Goal: Information Seeking & Learning: Find specific fact

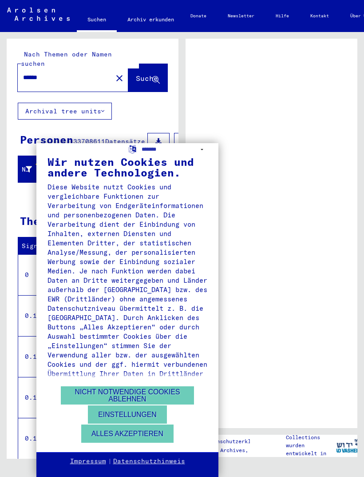
click at [176, 396] on button "Nicht notwendige Cookies ablehnen" at bounding box center [127, 395] width 133 height 18
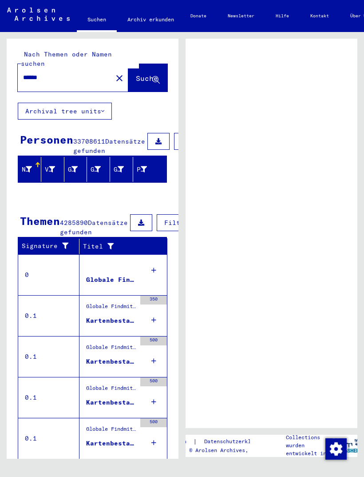
scroll to position [10, 0]
click at [117, 283] on div "Globale Findmittel" at bounding box center [111, 279] width 50 height 9
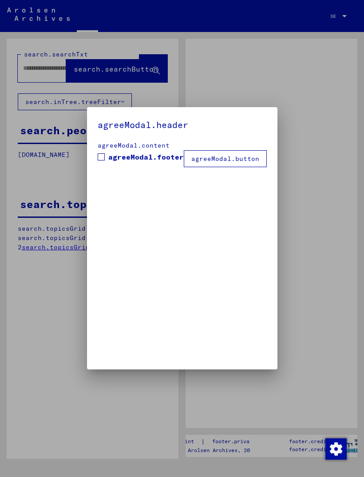
type input "******"
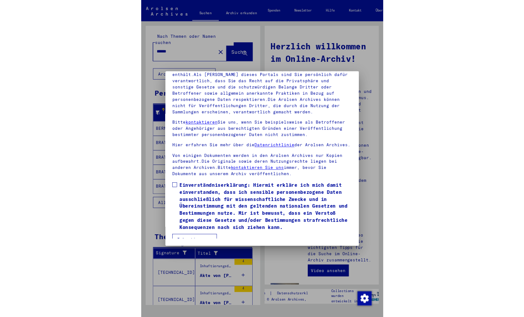
scroll to position [116, 0]
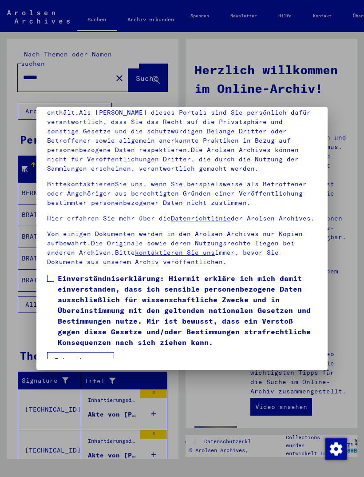
click at [100, 352] on button "Ich stimme zu" at bounding box center [80, 360] width 67 height 17
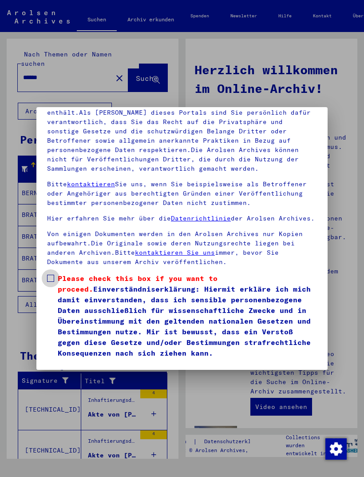
click at [57, 273] on label "Please check this box if you want to proceed. Einverständniserklärung: Hiermit …" at bounding box center [182, 315] width 270 height 85
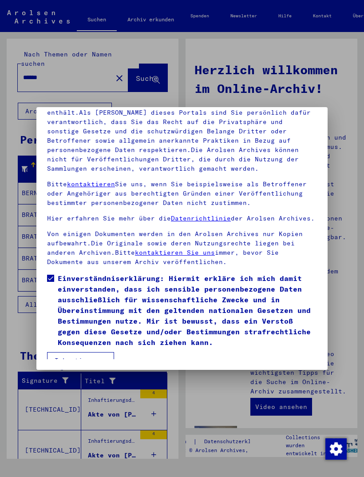
click at [104, 359] on button "Ich stimme zu" at bounding box center [80, 360] width 67 height 17
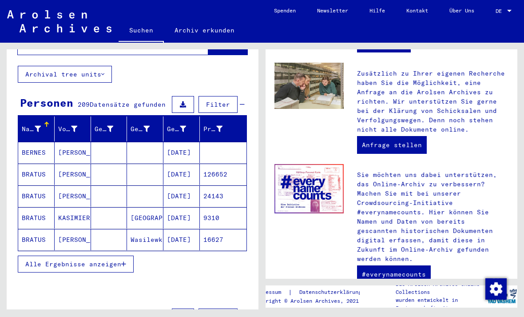
scroll to position [50, 0]
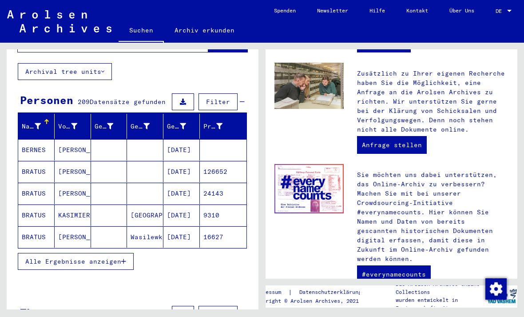
click at [120, 257] on span "Alle Ergebnisse anzeigen" at bounding box center [73, 261] width 96 height 8
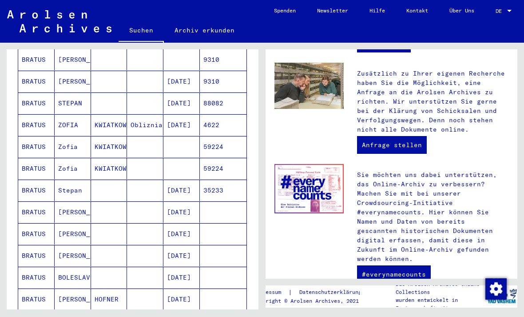
scroll to position [338, 0]
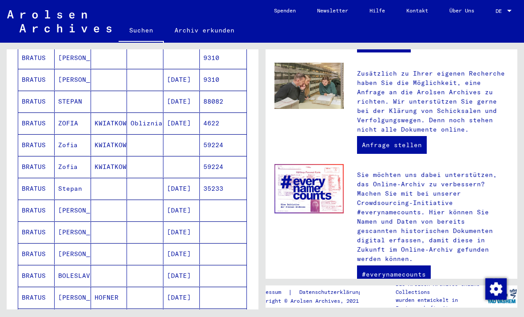
click at [186, 265] on mat-cell "[DATE]" at bounding box center [182, 275] width 36 height 21
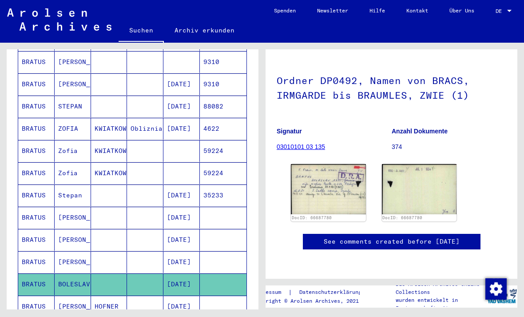
scroll to position [111, 0]
click at [349, 164] on img at bounding box center [328, 189] width 75 height 50
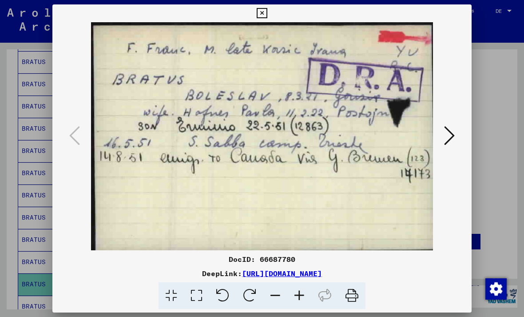
click at [364, 137] on icon at bounding box center [449, 135] width 11 height 21
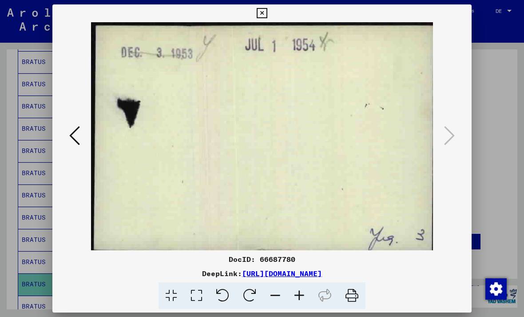
click at [79, 139] on icon at bounding box center [74, 135] width 11 height 21
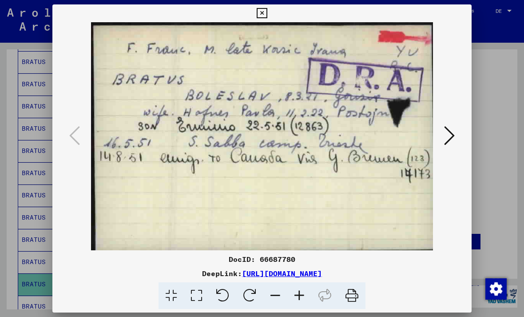
click at [267, 13] on icon at bounding box center [262, 13] width 10 height 11
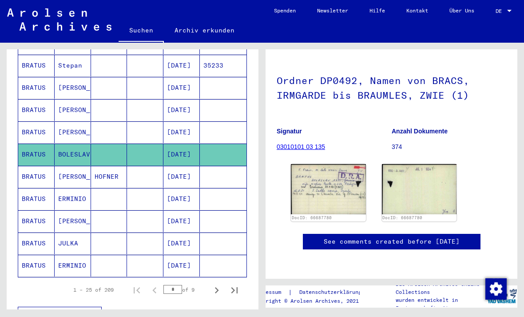
scroll to position [469, 0]
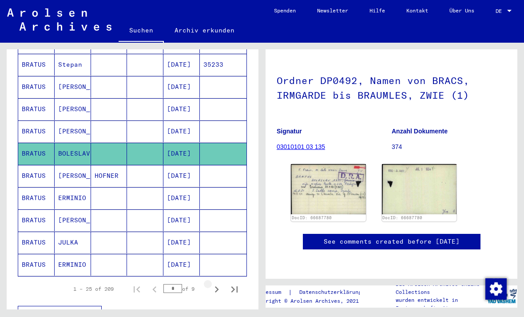
click at [218, 283] on icon "Next page" at bounding box center [217, 289] width 12 height 12
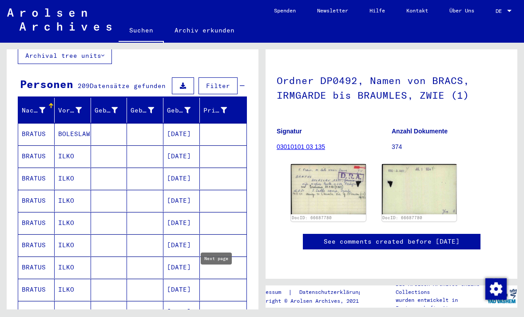
scroll to position [66, 0]
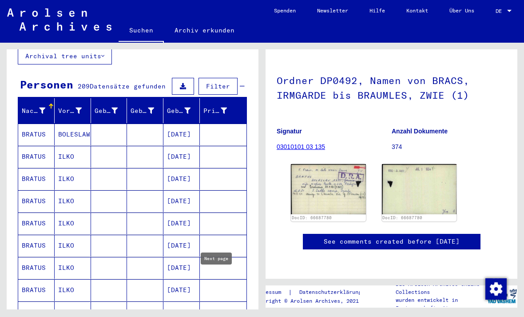
click at [192, 127] on mat-cell "[DATE]" at bounding box center [182, 135] width 36 height 22
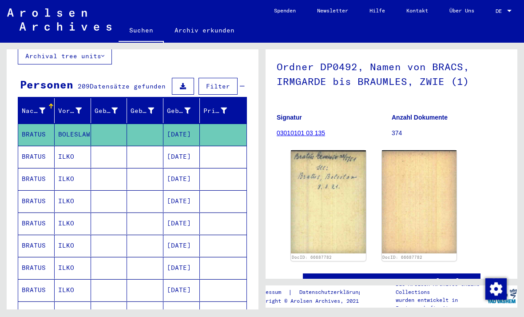
scroll to position [64, 0]
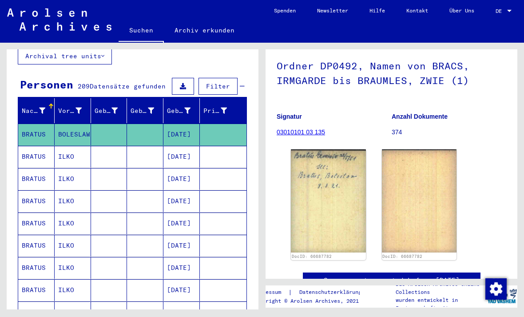
click at [346, 208] on img at bounding box center [328, 200] width 75 height 103
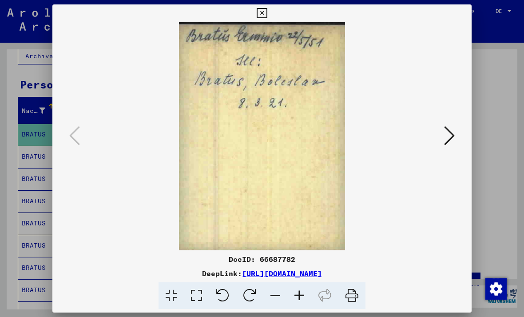
click at [364, 134] on icon at bounding box center [449, 135] width 11 height 21
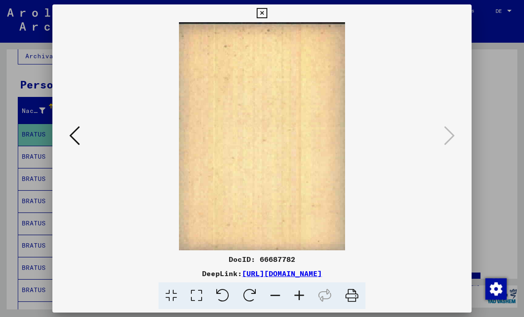
click at [267, 12] on icon at bounding box center [262, 13] width 10 height 11
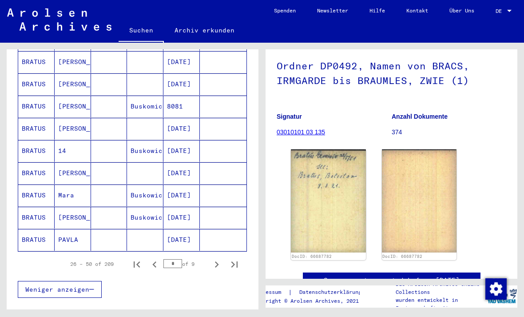
scroll to position [495, 0]
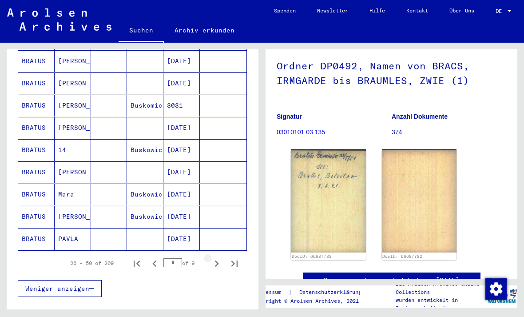
click at [218, 257] on icon "Next page" at bounding box center [217, 263] width 12 height 12
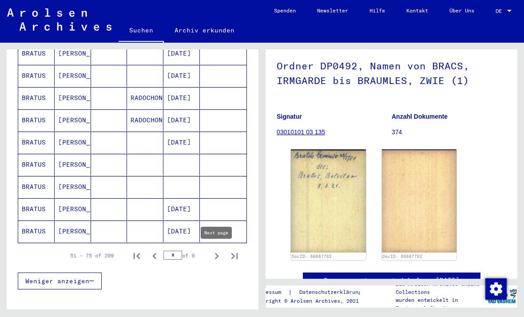
scroll to position [503, 0]
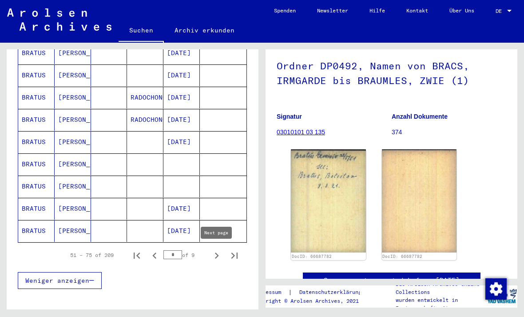
click at [215, 249] on icon "Next page" at bounding box center [217, 255] width 12 height 12
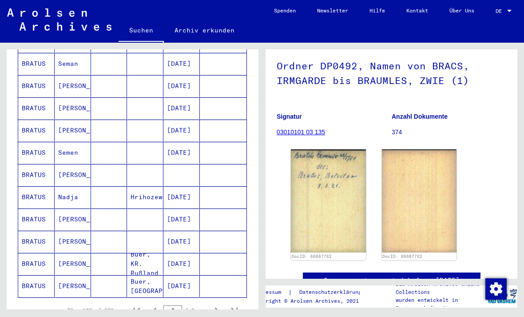
scroll to position [454, 0]
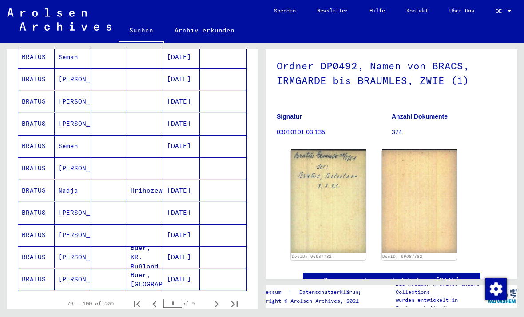
click at [191, 207] on mat-cell "[DATE]" at bounding box center [182, 213] width 36 height 22
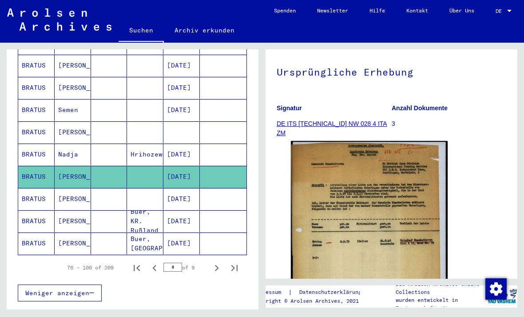
scroll to position [86, 0]
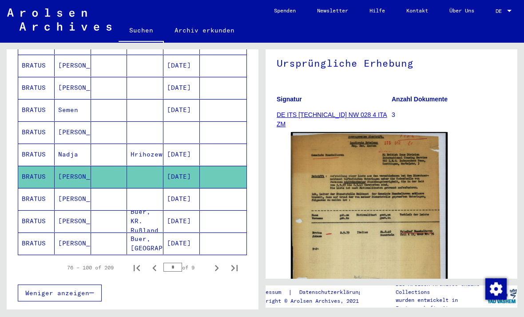
click at [364, 227] on img at bounding box center [369, 248] width 157 height 232
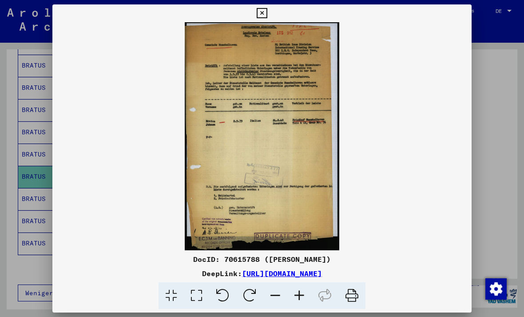
click at [270, 13] on button at bounding box center [262, 13] width 16 height 18
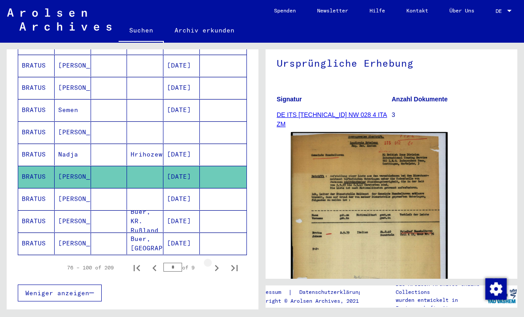
click at [217, 265] on icon "Next page" at bounding box center [217, 268] width 4 height 6
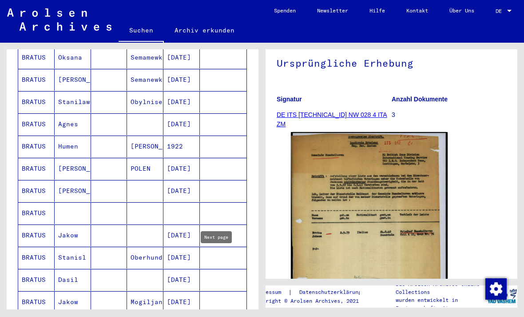
scroll to position [299, 0]
click at [192, 202] on mat-cell at bounding box center [182, 213] width 36 height 22
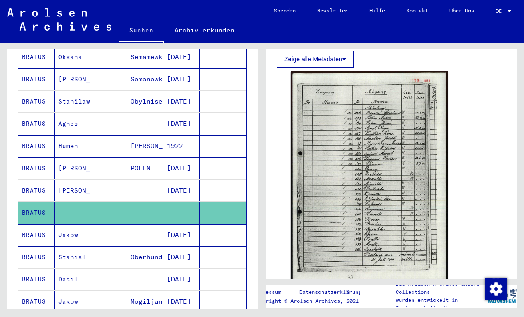
scroll to position [353, 0]
click at [364, 211] on img at bounding box center [369, 181] width 157 height 221
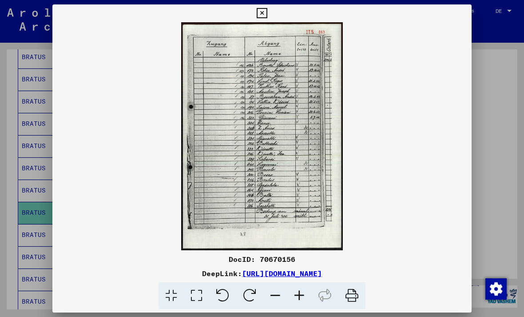
click at [267, 14] on icon at bounding box center [262, 13] width 10 height 11
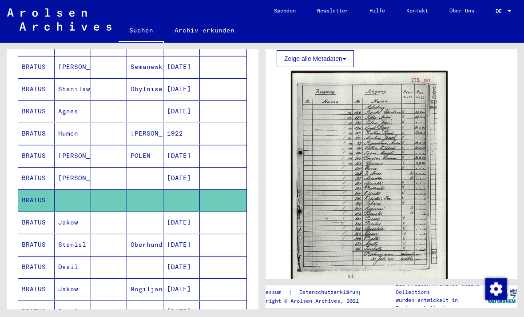
scroll to position [311, 0]
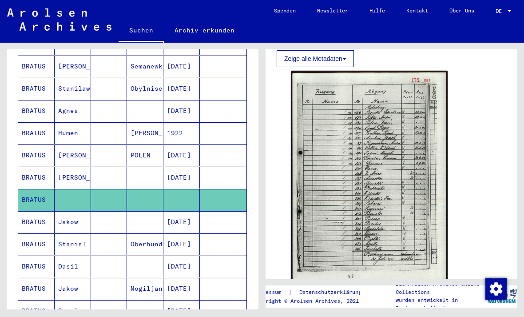
click at [281, 307] on figure "Impressum | Datenschutzerklärung Copyright © Arolsen Archives, 2021" at bounding box center [313, 295] width 94 height 21
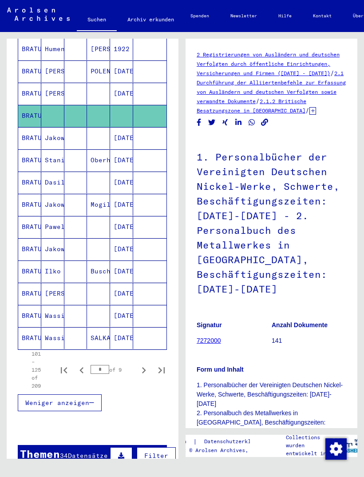
scroll to position [389, 0]
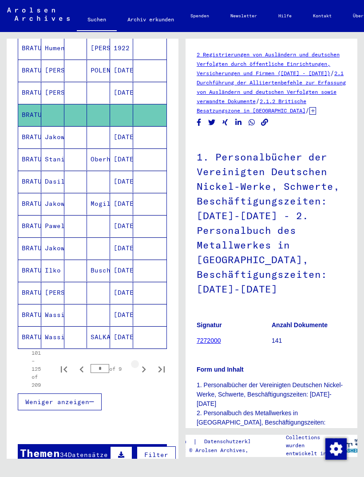
click at [142, 369] on icon "Next page" at bounding box center [144, 369] width 12 height 12
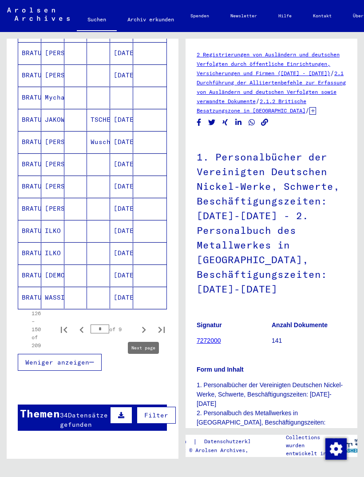
scroll to position [430, 0]
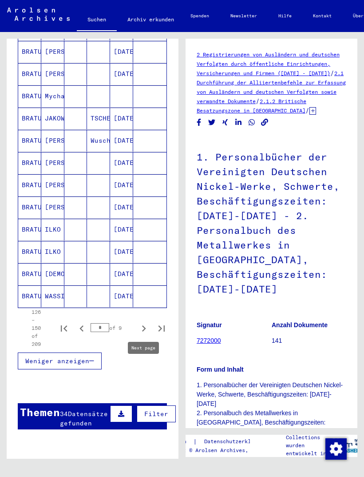
click at [144, 327] on icon "Next page" at bounding box center [144, 328] width 4 height 6
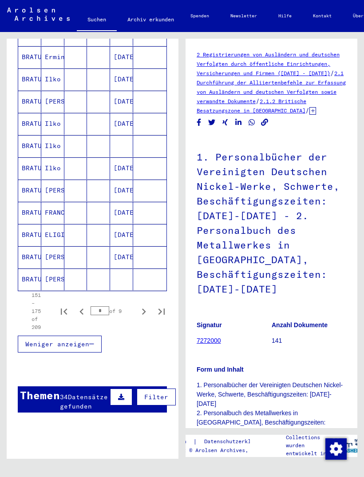
scroll to position [447, 0]
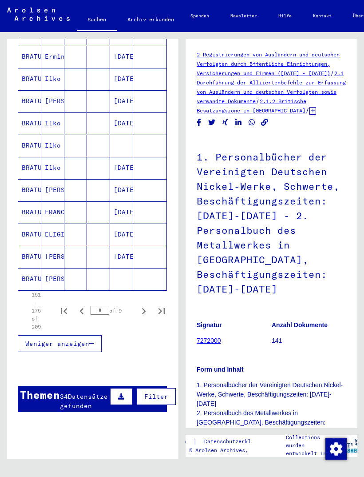
click at [145, 312] on icon "Next page" at bounding box center [144, 311] width 12 height 12
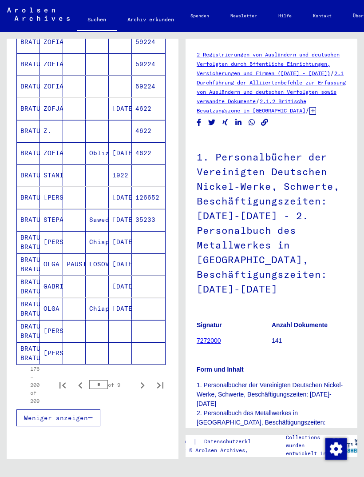
scroll to position [394, 1]
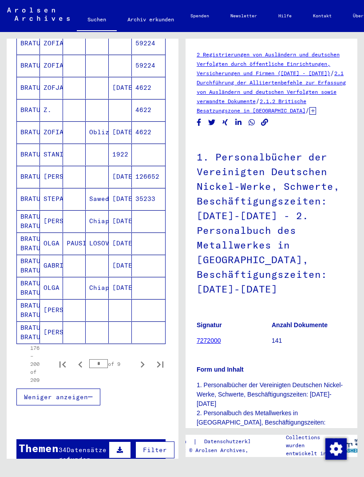
click at [144, 361] on icon "Next page" at bounding box center [142, 364] width 12 height 12
type input "*"
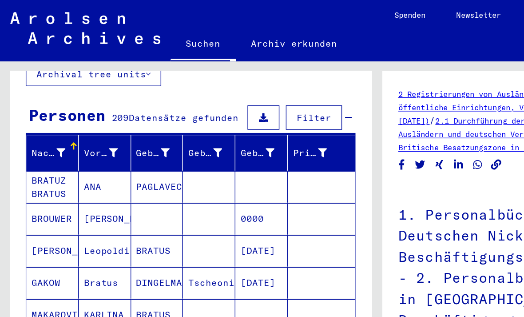
scroll to position [0, 0]
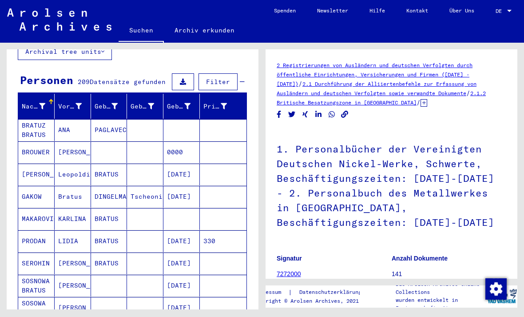
click at [220, 236] on mat-cell "330" at bounding box center [223, 241] width 47 height 22
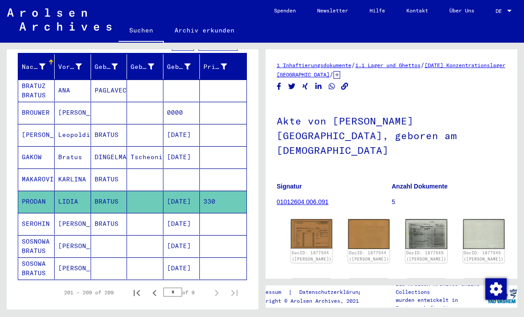
scroll to position [109, 0]
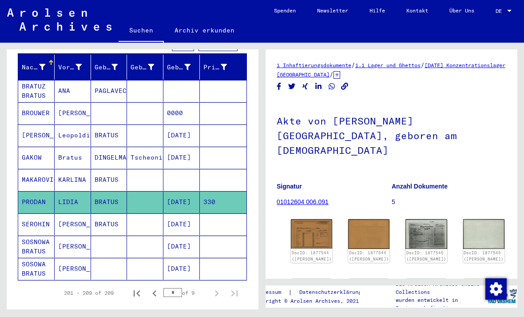
click at [183, 192] on mat-cell "[DATE]" at bounding box center [182, 202] width 36 height 22
click at [190, 192] on mat-cell "[DATE]" at bounding box center [182, 202] width 36 height 22
click at [221, 213] on mat-cell at bounding box center [223, 224] width 47 height 22
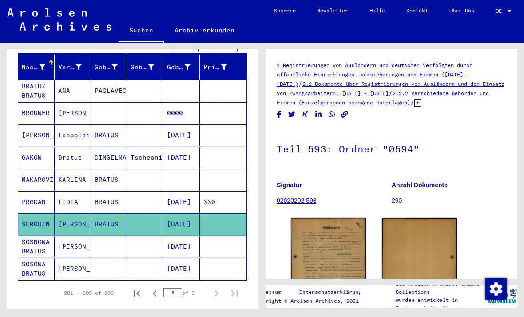
click at [343, 259] on img at bounding box center [328, 270] width 75 height 105
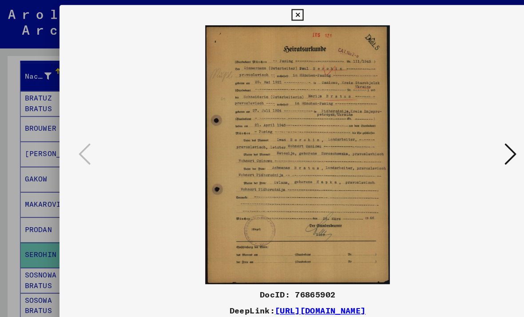
click at [364, 136] on icon at bounding box center [449, 135] width 11 height 21
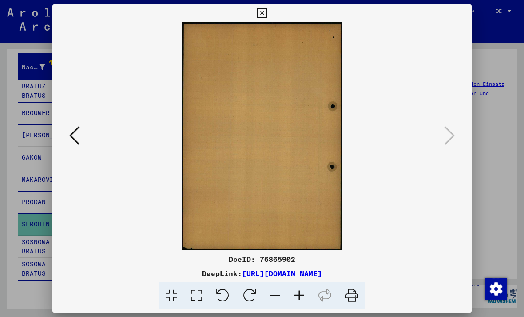
click at [267, 15] on icon at bounding box center [262, 13] width 10 height 11
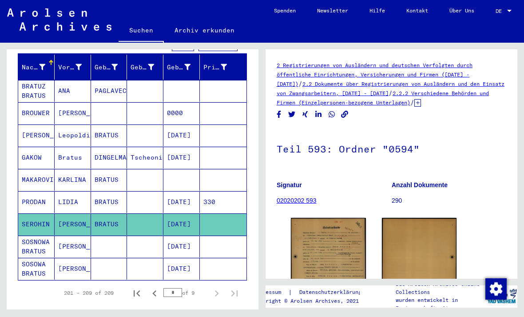
click at [235, 197] on mat-cell "330" at bounding box center [223, 202] width 47 height 22
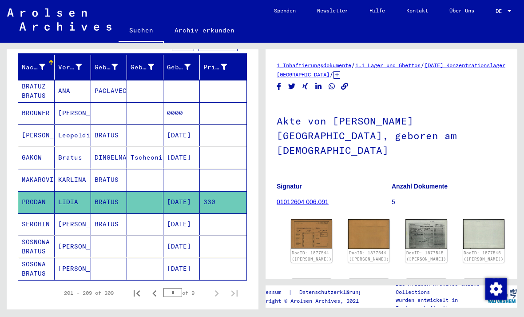
click at [301, 250] on link "DocID: 1877544 ([PERSON_NAME])" at bounding box center [312, 255] width 40 height 11
